Goal: Task Accomplishment & Management: Use online tool/utility

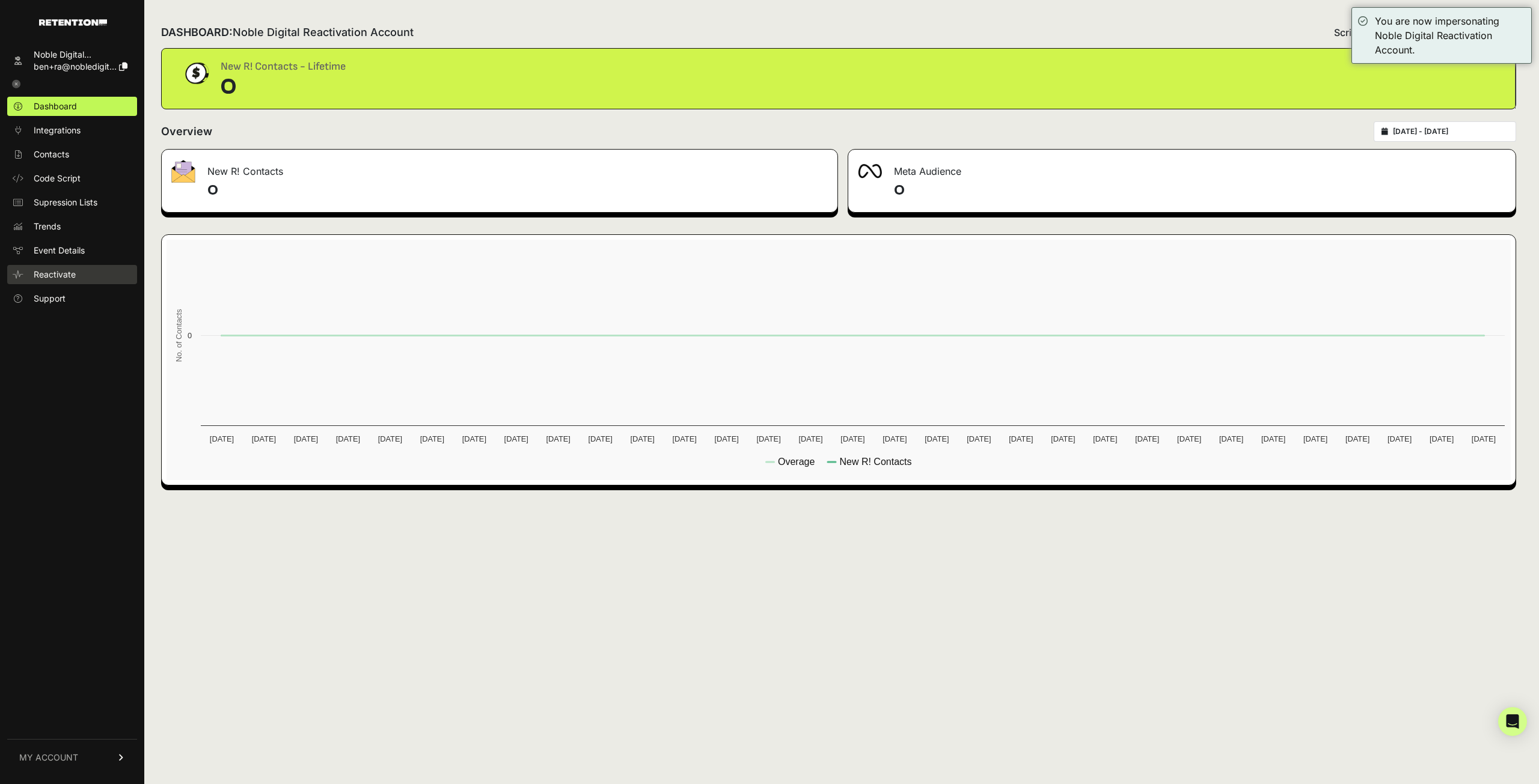
drag, startPoint x: 72, startPoint y: 276, endPoint x: 86, endPoint y: 278, distance: 14.1
click at [72, 276] on span "Reactivate" at bounding box center [54, 274] width 42 height 12
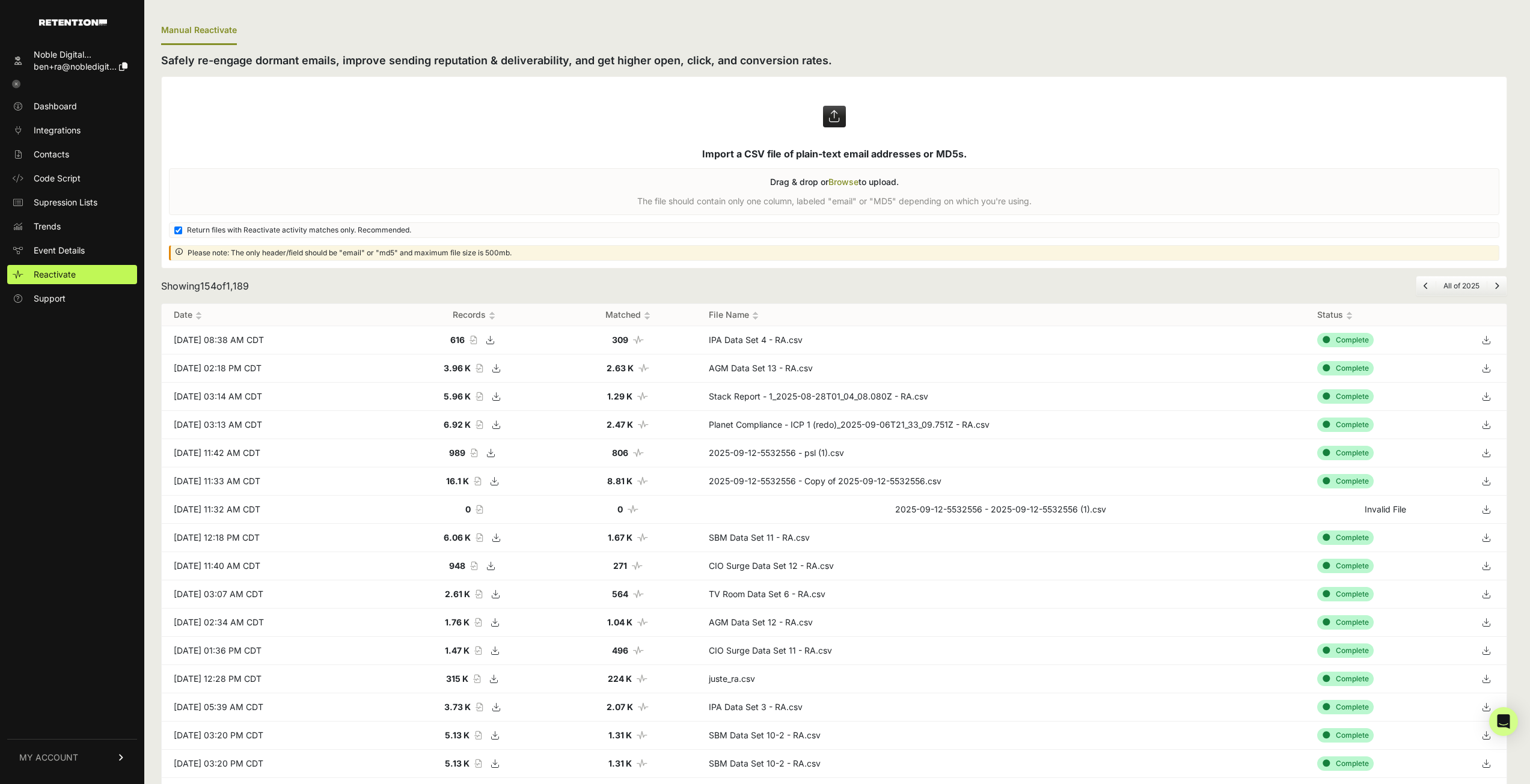
click at [988, 288] on div "Showing 154 of 1,189 All of 2025" at bounding box center [834, 286] width 1347 height 21
click at [291, 227] on span "Return files with Reactivate activity matches only. Recommended." at bounding box center [299, 231] width 224 height 10
click at [182, 227] on input "Return files with Reactivate activity matches only. Recommended." at bounding box center [179, 231] width 8 height 8
checkbox input "false"
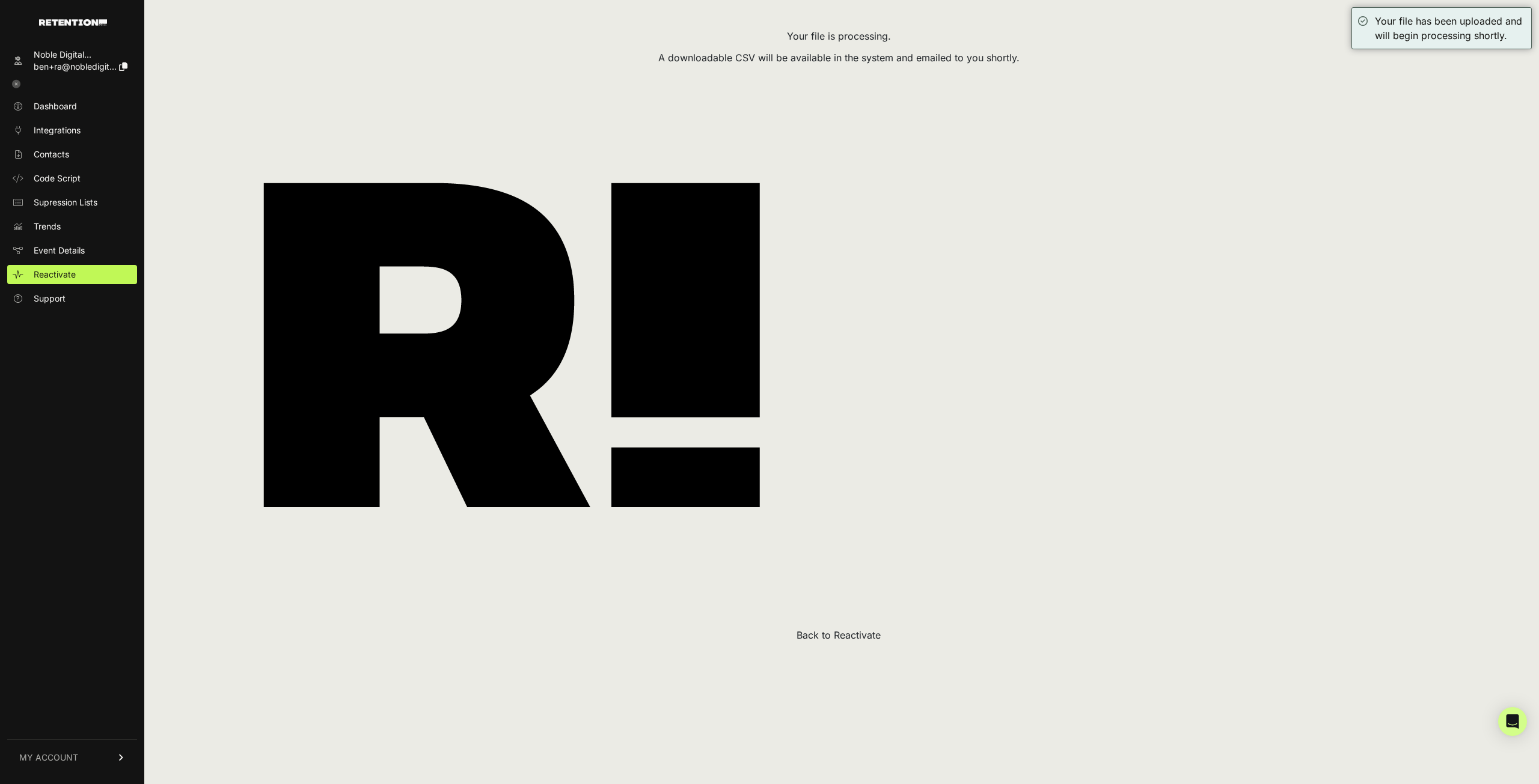
drag, startPoint x: 859, startPoint y: 637, endPoint x: 775, endPoint y: 607, distance: 89.2
click at [859, 637] on button "Back to Reactivate" at bounding box center [838, 635] width 84 height 15
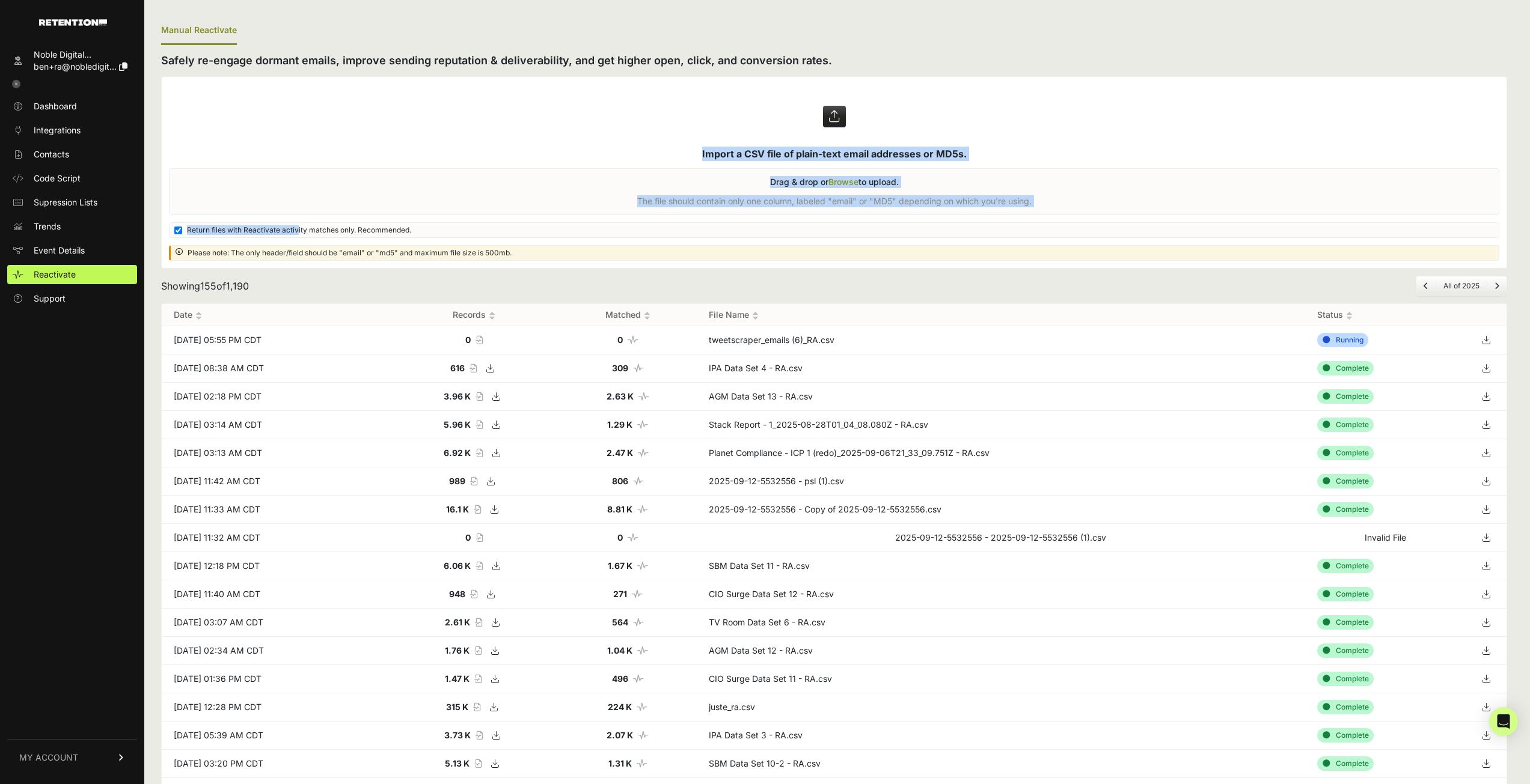
click at [296, 225] on div "Import a CSV file of plain-text email addresses or MD5s. Drag & drop or Browse …" at bounding box center [834, 172] width 1347 height 192
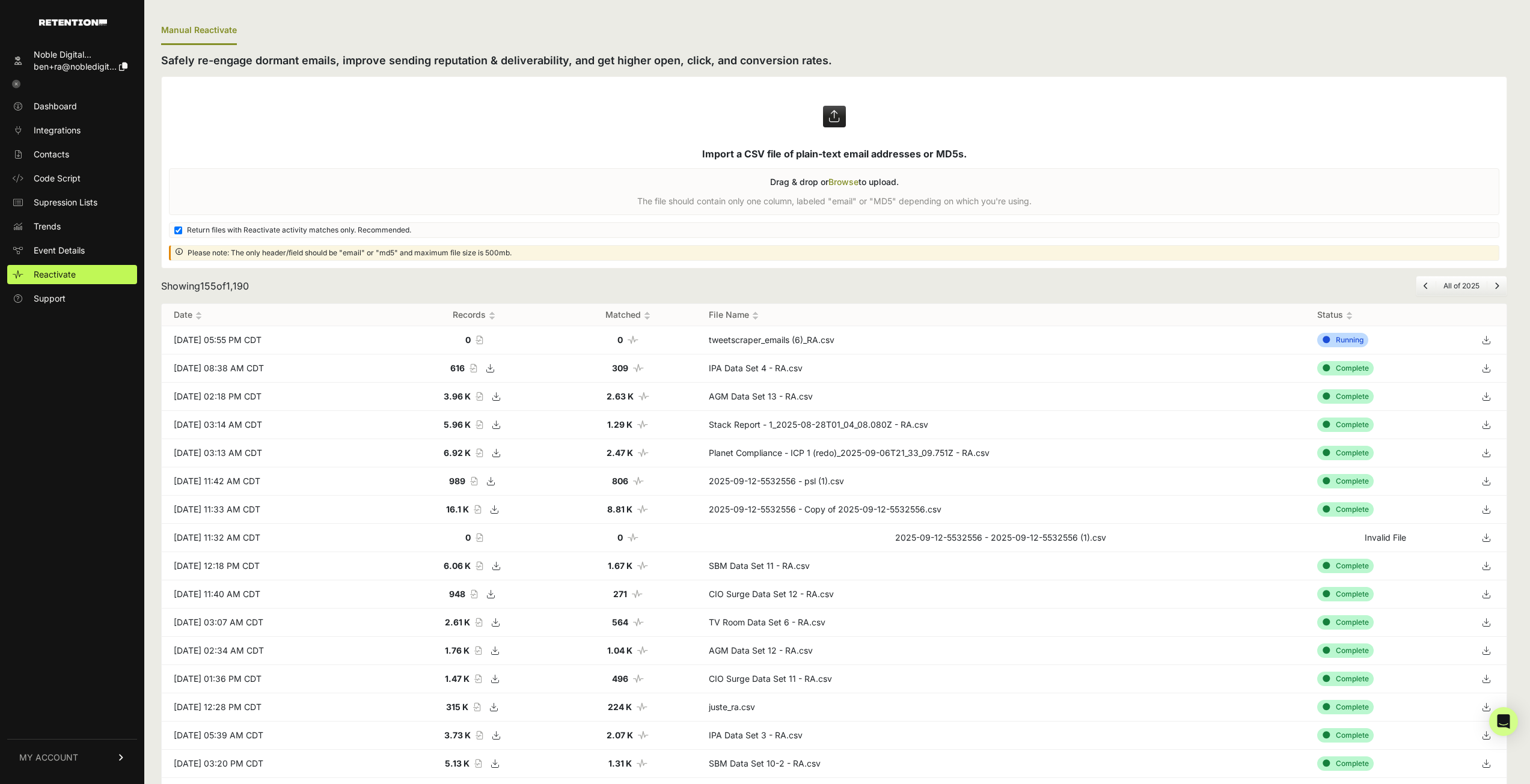
click at [354, 278] on div "Showing 155 of 1,190 All of 2025" at bounding box center [834, 286] width 1347 height 21
click at [336, 236] on label at bounding box center [834, 173] width 1345 height 191
click at [0, 0] on input "file" at bounding box center [0, 0] width 0 height 0
click at [178, 231] on input "Return files with Reactivate activity matches only. Recommended." at bounding box center [179, 231] width 8 height 8
checkbox input "false"
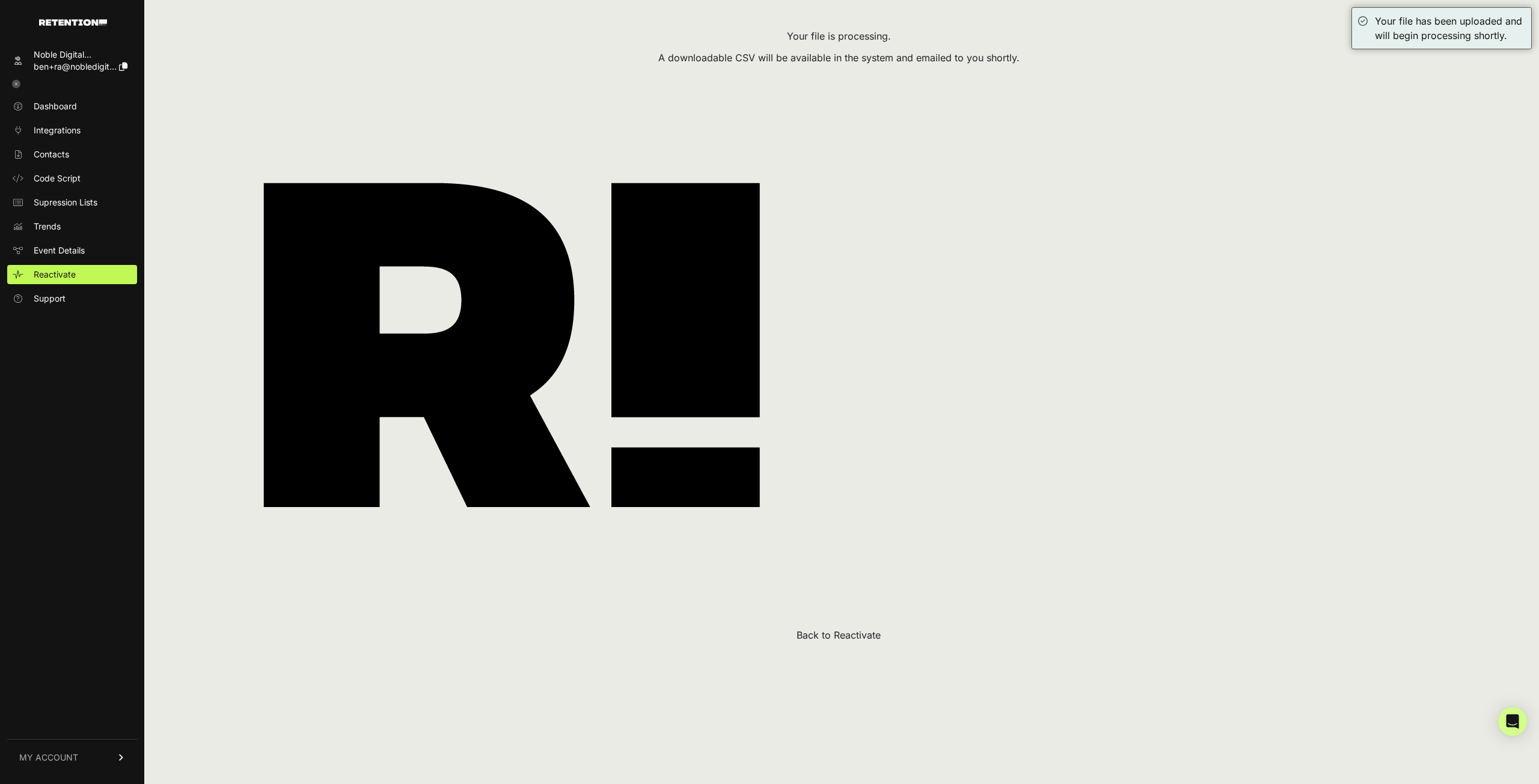
click at [807, 627] on div "Your file is processing. A downloadable CSV will be available in the system and…" at bounding box center [839, 329] width 1356 height 625
click at [811, 634] on button "Back to Reactivate" at bounding box center [838, 635] width 84 height 15
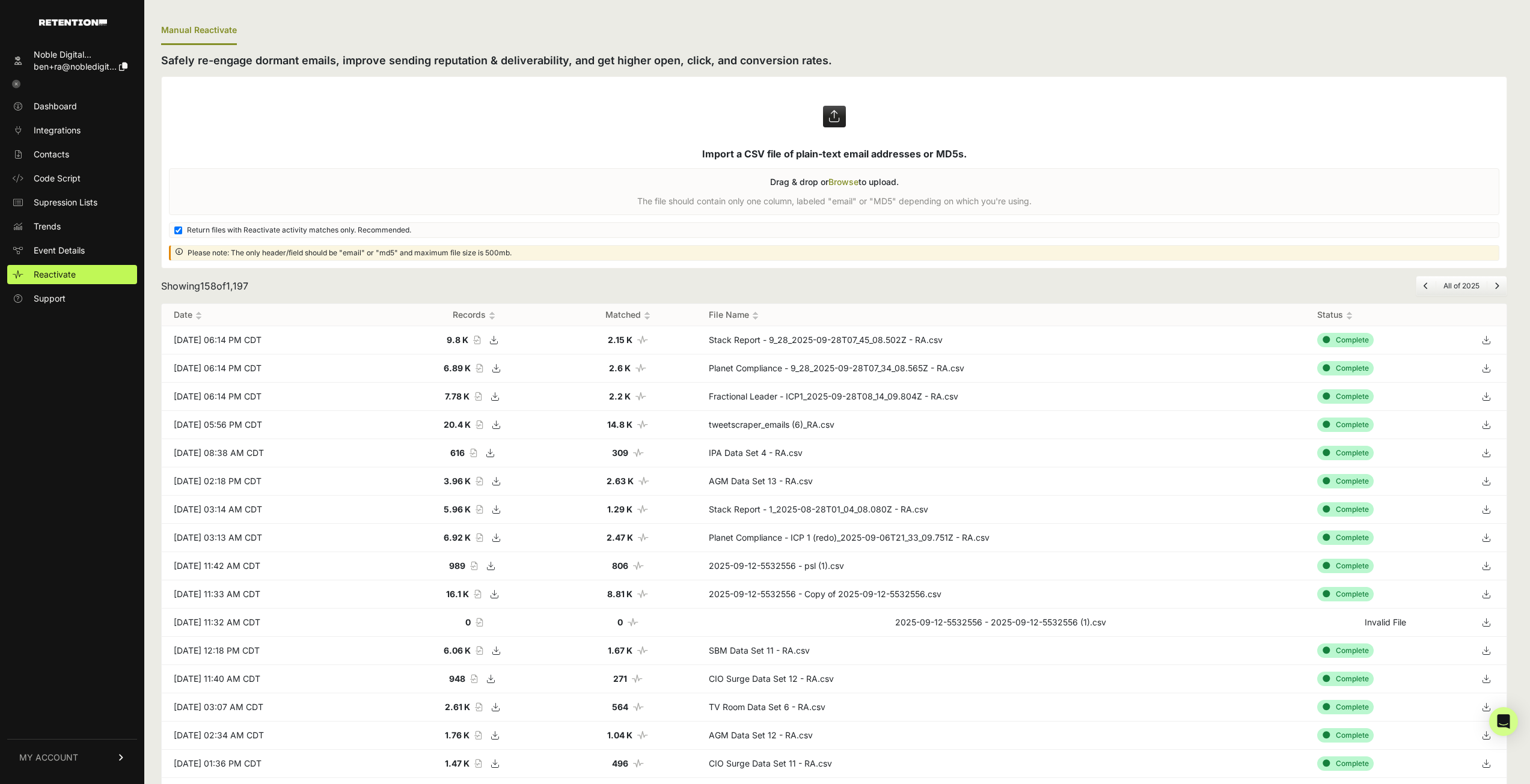
click at [966, 282] on div "Showing 158 of 1,197 All of 2025" at bounding box center [834, 286] width 1347 height 21
